Goal: Check status: Check status

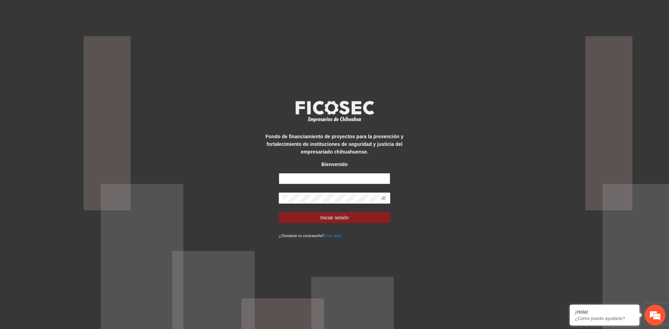
click at [309, 184] on input "text" at bounding box center [335, 178] width 112 height 11
type input "**********"
click at [279, 212] on button "Iniciar sesión" at bounding box center [335, 217] width 112 height 11
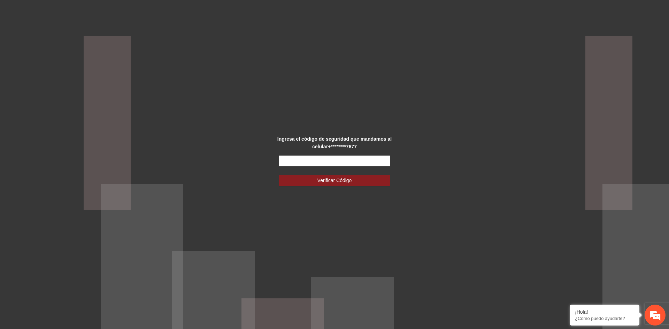
click at [292, 165] on input "text" at bounding box center [335, 160] width 112 height 11
type input "******"
click at [318, 179] on span "Verificar Código" at bounding box center [335, 181] width 35 height 8
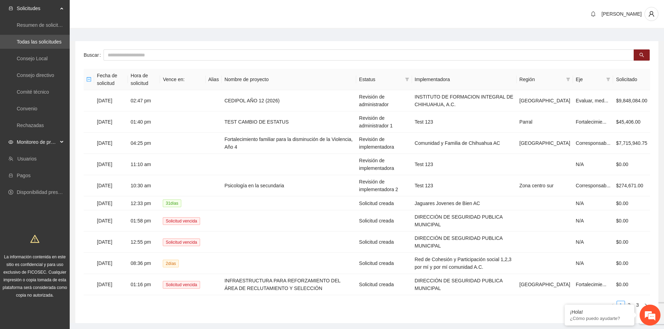
click at [62, 140] on div "Monitoreo de proyectos" at bounding box center [35, 142] width 70 height 14
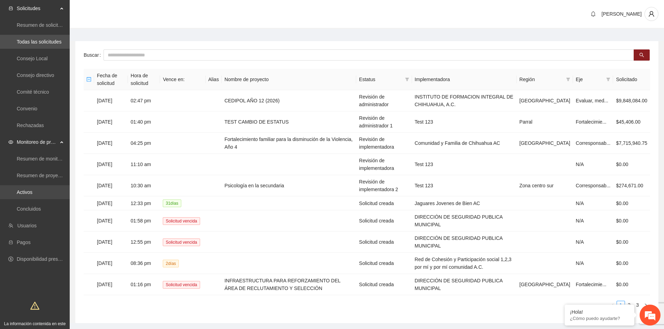
click at [31, 191] on link "Activos" at bounding box center [25, 193] width 16 height 6
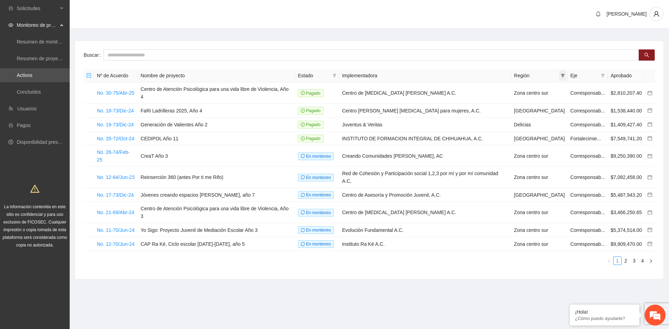
click at [563, 75] on icon "filter" at bounding box center [563, 75] width 4 height 3
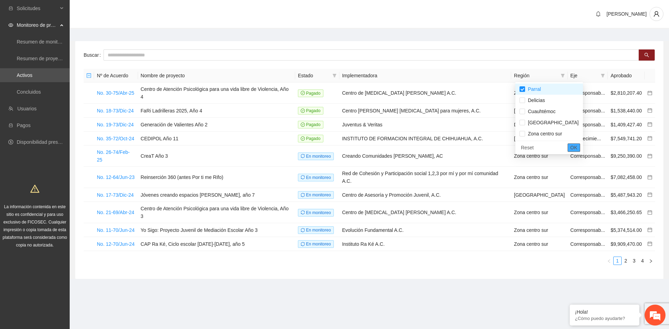
click at [571, 148] on span "OK" at bounding box center [574, 148] width 7 height 8
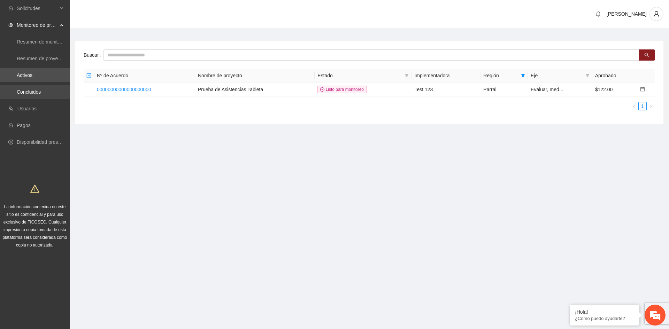
click at [39, 90] on link "Concluidos" at bounding box center [29, 92] width 24 height 6
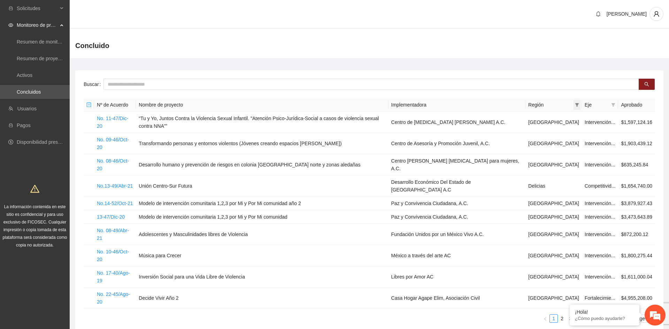
click at [575, 104] on icon "filter" at bounding box center [577, 105] width 4 height 4
click at [580, 178] on button "OK" at bounding box center [586, 177] width 13 height 8
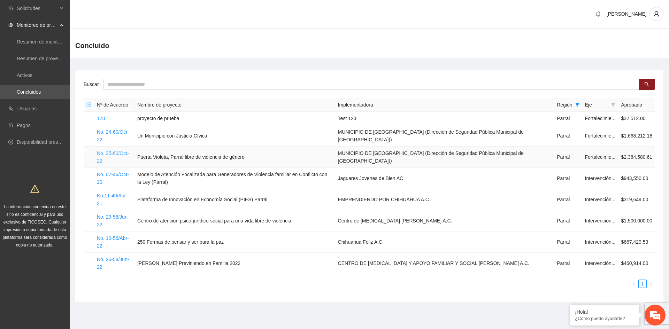
click at [109, 154] on link "No. 25-60/Oct-22" at bounding box center [113, 157] width 32 height 13
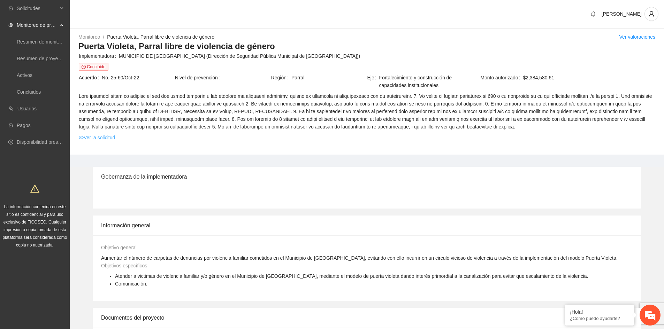
click at [105, 136] on link "Ver la solicitud" at bounding box center [97, 138] width 36 height 8
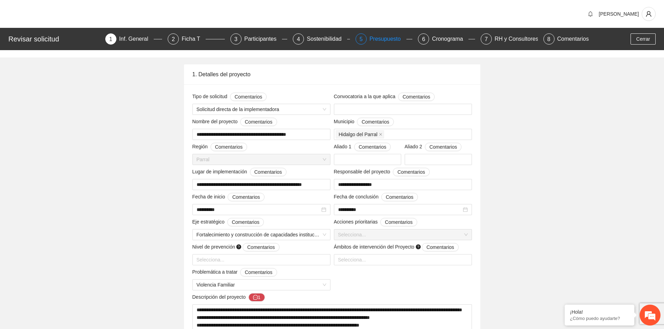
click at [390, 39] on div "Presupuesto" at bounding box center [388, 38] width 37 height 11
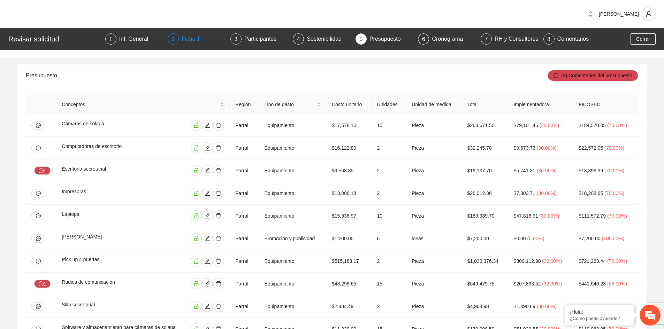
click at [195, 37] on div "Ficha T" at bounding box center [194, 38] width 24 height 11
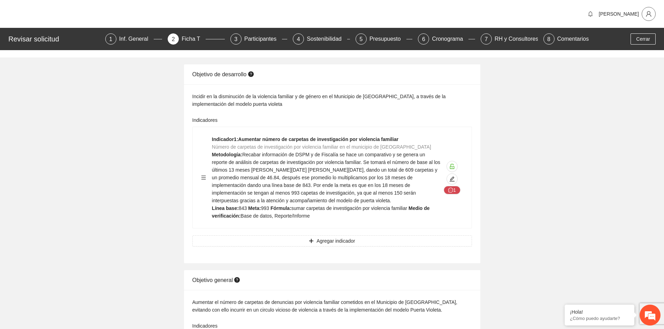
click at [647, 14] on icon "user" at bounding box center [649, 14] width 6 height 6
click at [614, 40] on span "Cerrar sesión" at bounding box center [631, 41] width 44 height 8
